Goal: Task Accomplishment & Management: Complete application form

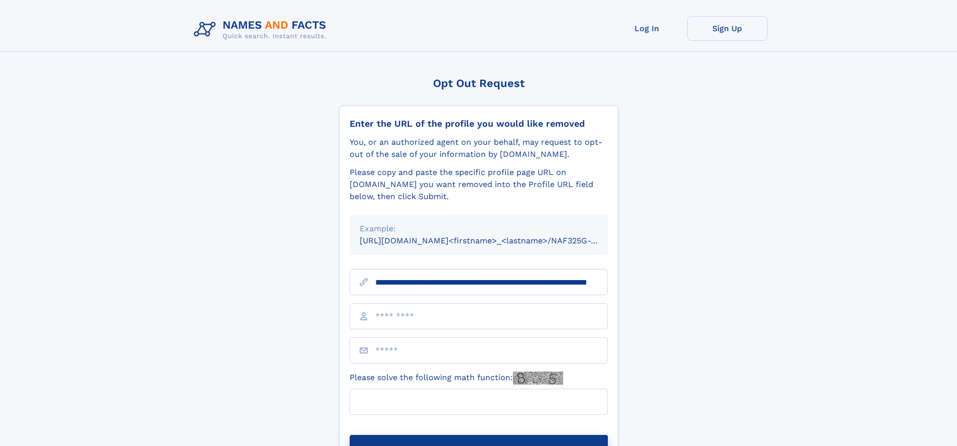
scroll to position [0, 93]
type input "**********"
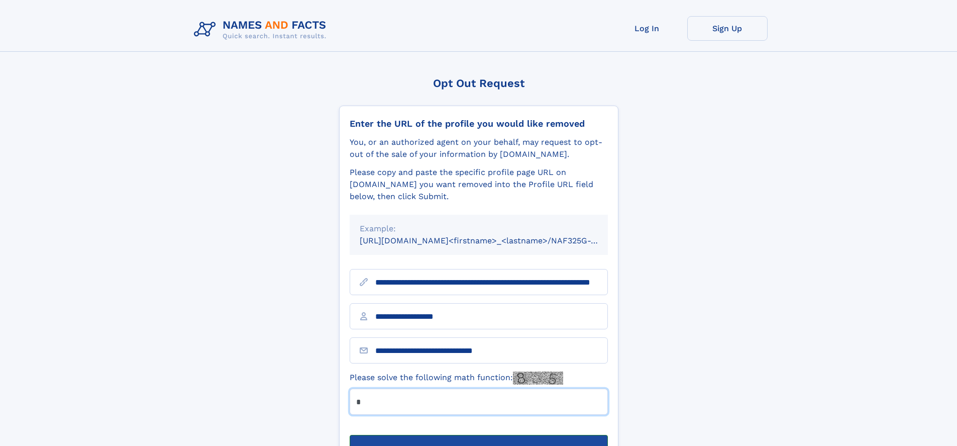
type input "*"
click at [478, 435] on button "Submit Opt Out Request" at bounding box center [479, 451] width 258 height 32
